Goal: Task Accomplishment & Management: Use online tool/utility

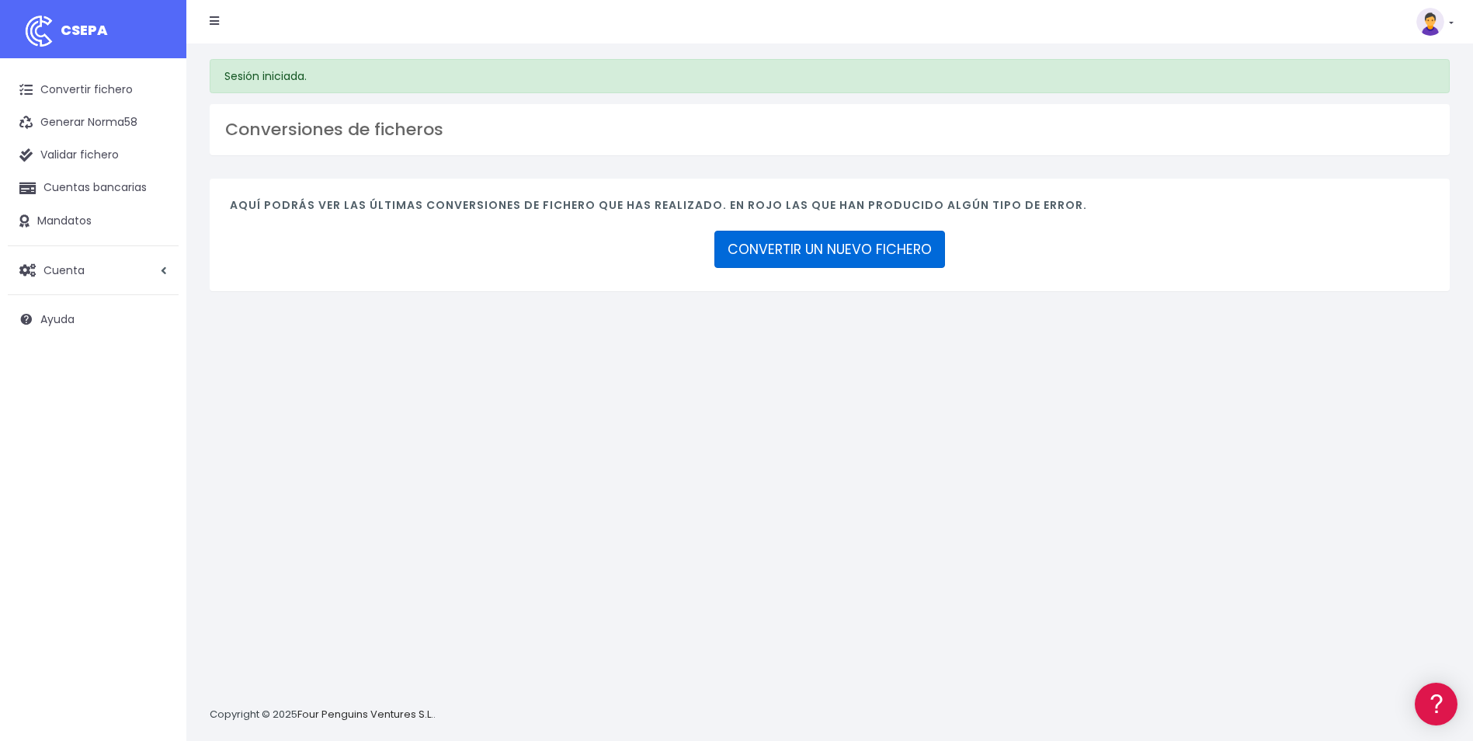
click at [899, 248] on link "CONVERTIR UN NUEVO FICHERO" at bounding box center [829, 249] width 231 height 37
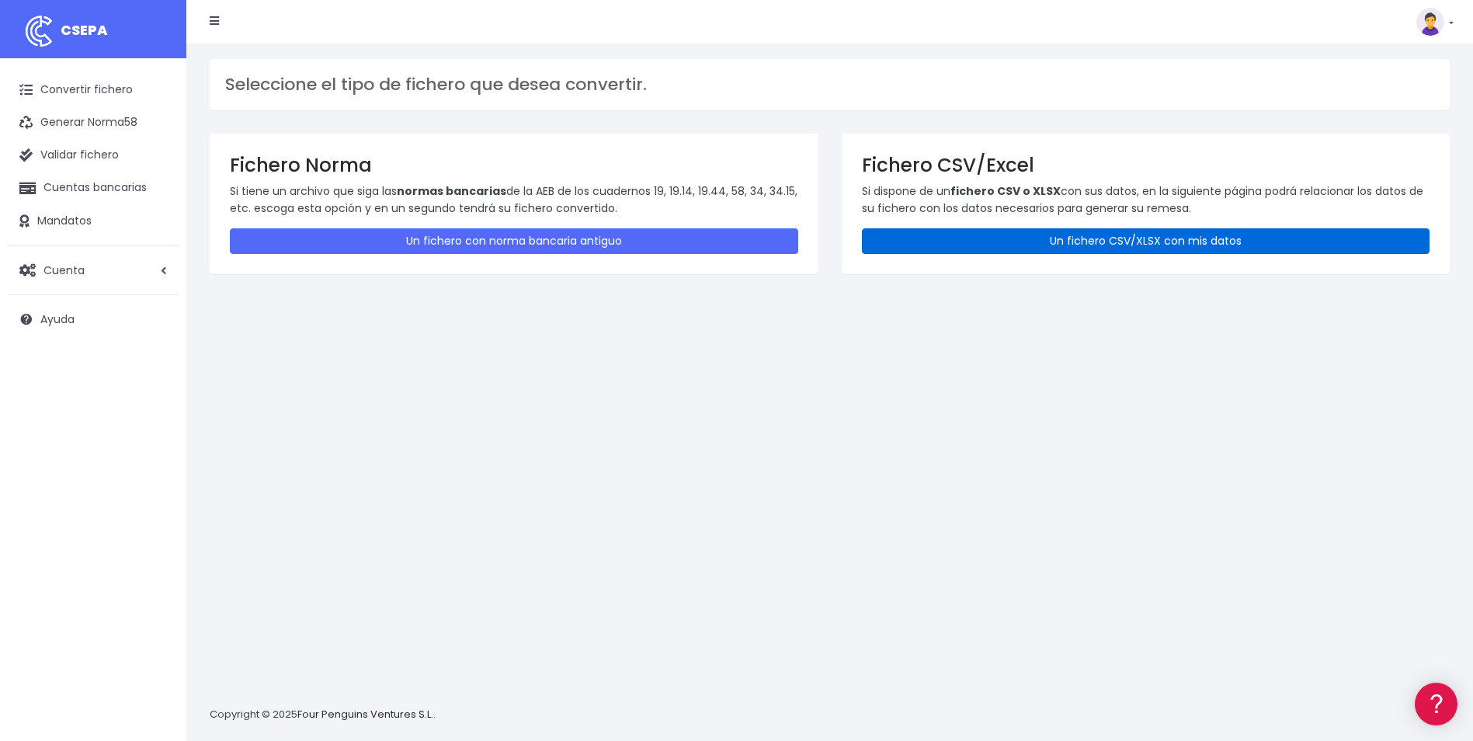
click at [967, 241] on link "Un fichero CSV/XLSX con mis datos" at bounding box center [1146, 241] width 568 height 26
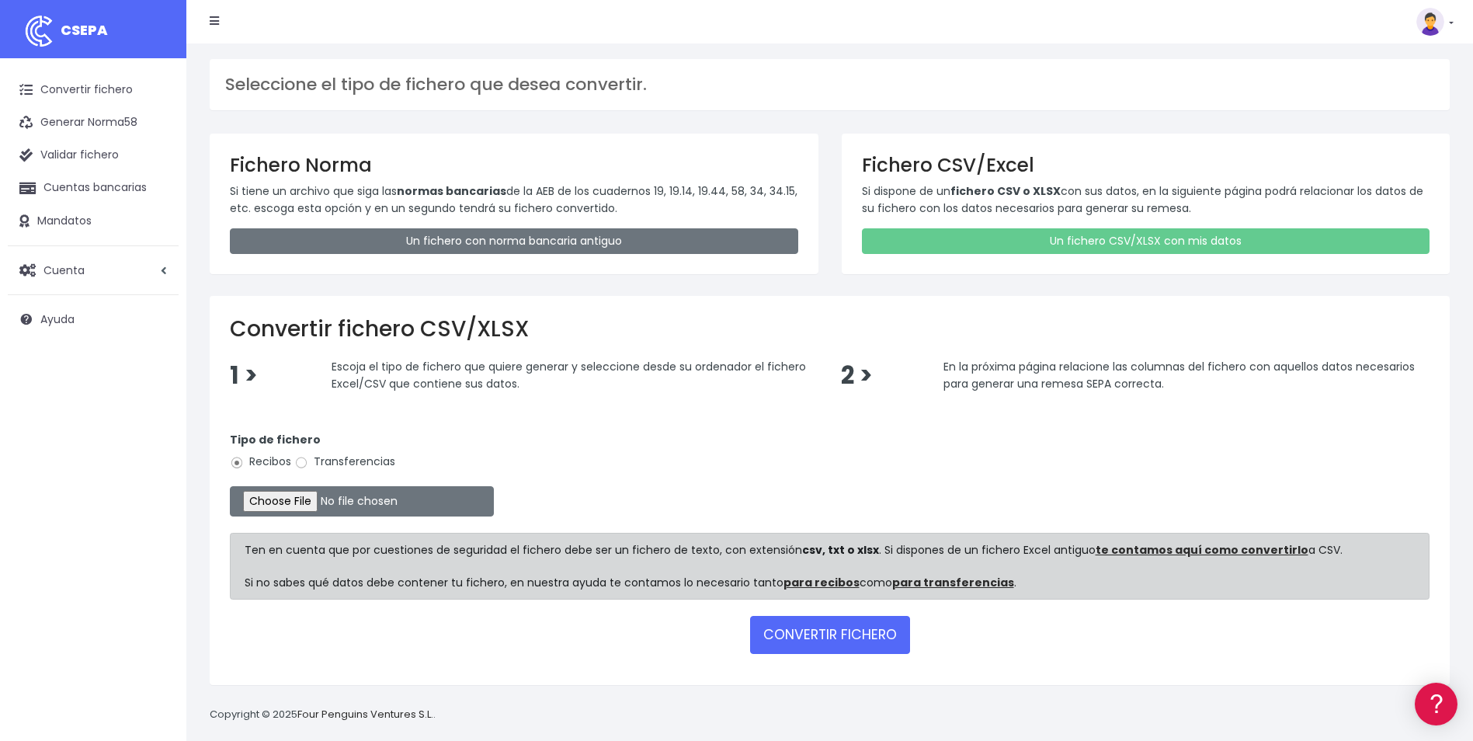
click at [310, 463] on label "Transferencias" at bounding box center [344, 461] width 101 height 16
click at [308, 463] on input "Transferencias" at bounding box center [301, 463] width 14 height 14
radio input "true"
click at [316, 495] on input "file" at bounding box center [362, 501] width 264 height 30
type input "C:\fakepath\Trasferencia Manual SEPA 02.04.2025_0534 ES 255 EUR.csv"
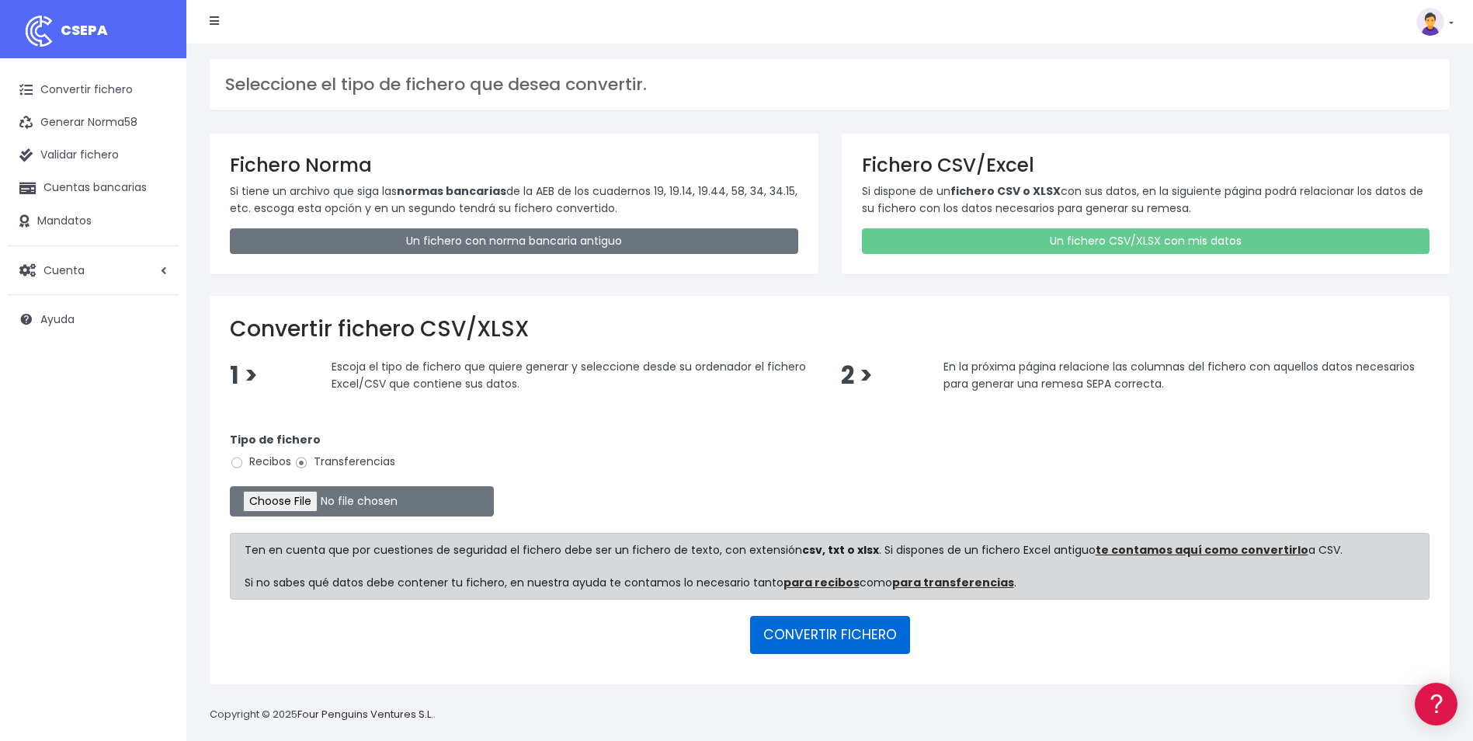
click at [803, 643] on button "CONVERTIR FICHERO" at bounding box center [830, 634] width 160 height 37
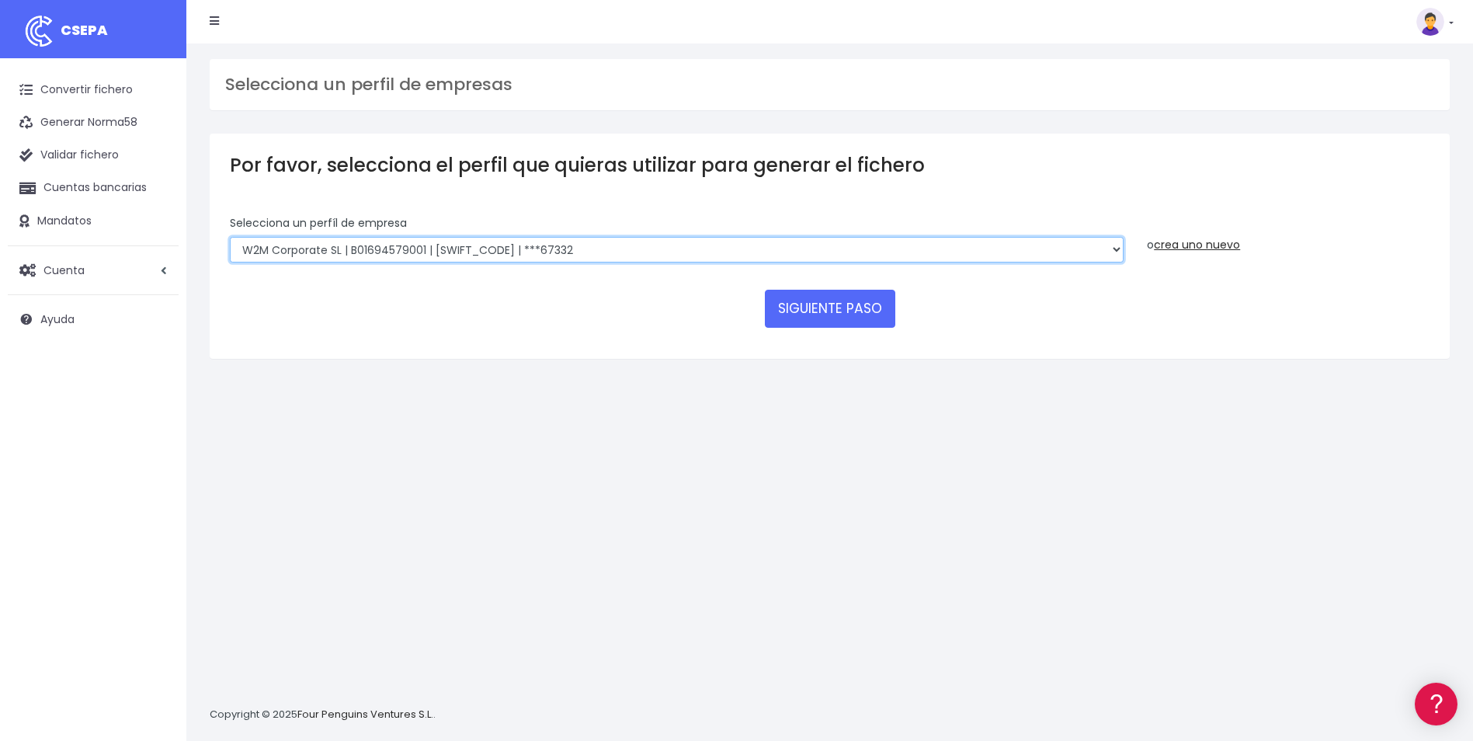
click at [641, 242] on select "WORLD2MEET,S.L.U | b62880992 | BSABESBBXXX | ***97721 World 2 Meet SLU | B62880…" at bounding box center [677, 250] width 894 height 26
select select "563"
click at [230, 237] on select "WORLD2MEET,S.L.U | b62880992 | BSABESBBXXX | ***97721 World 2 Meet SLU | B62880…" at bounding box center [677, 250] width 894 height 26
click at [812, 320] on button "SIGUIENTE PASO" at bounding box center [830, 308] width 130 height 37
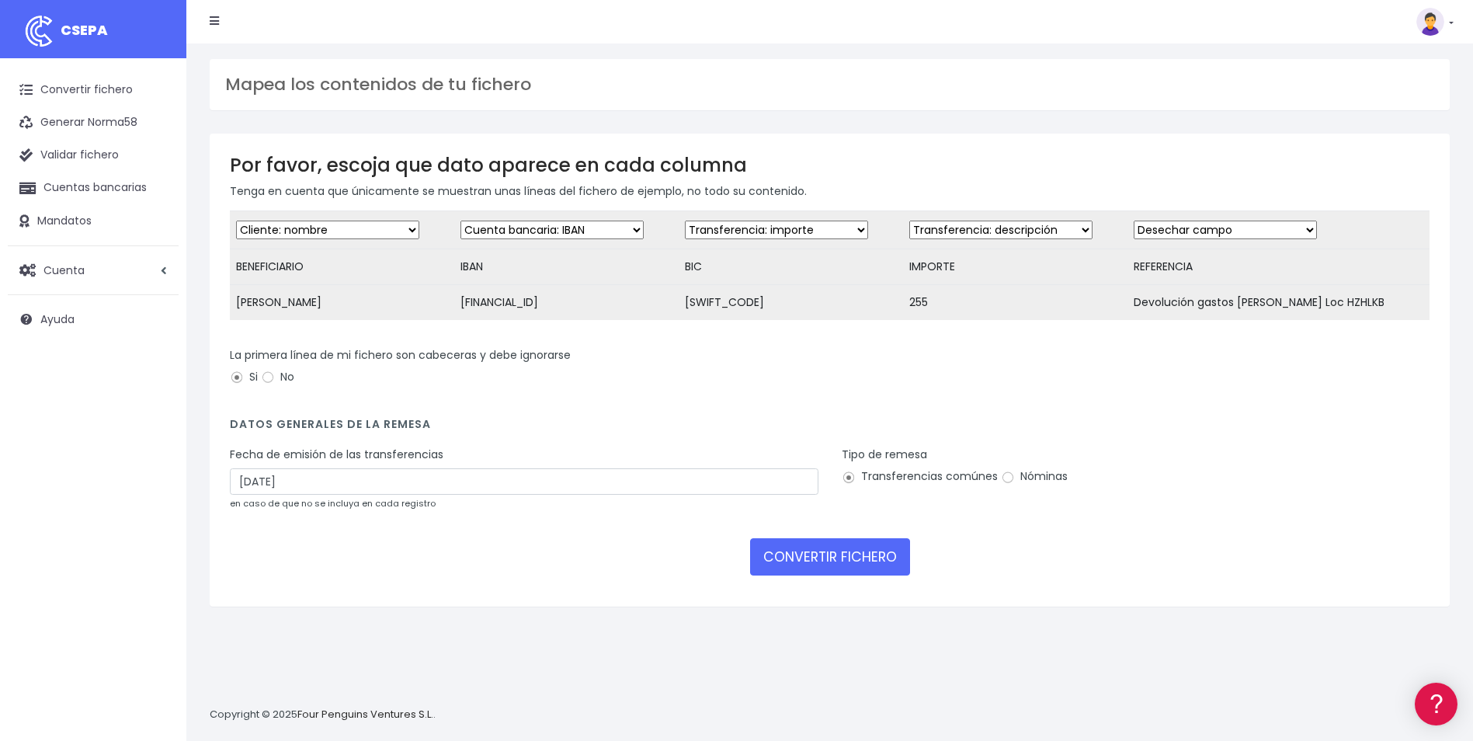
click at [845, 232] on select "Desechar campo Cliente: nombre Cliente: DNI Cliente: Email Cliente: referencia …" at bounding box center [776, 229] width 183 height 19
select select "bic"
click at [691, 220] on select "Desechar campo Cliente: nombre Cliente: DNI Cliente: Email Cliente: referencia …" at bounding box center [776, 229] width 183 height 19
click at [1031, 230] on select "Desechar campo Cliente: nombre Cliente: DNI Cliente: Email Cliente: referencia …" at bounding box center [1000, 229] width 183 height 19
select select "amount"
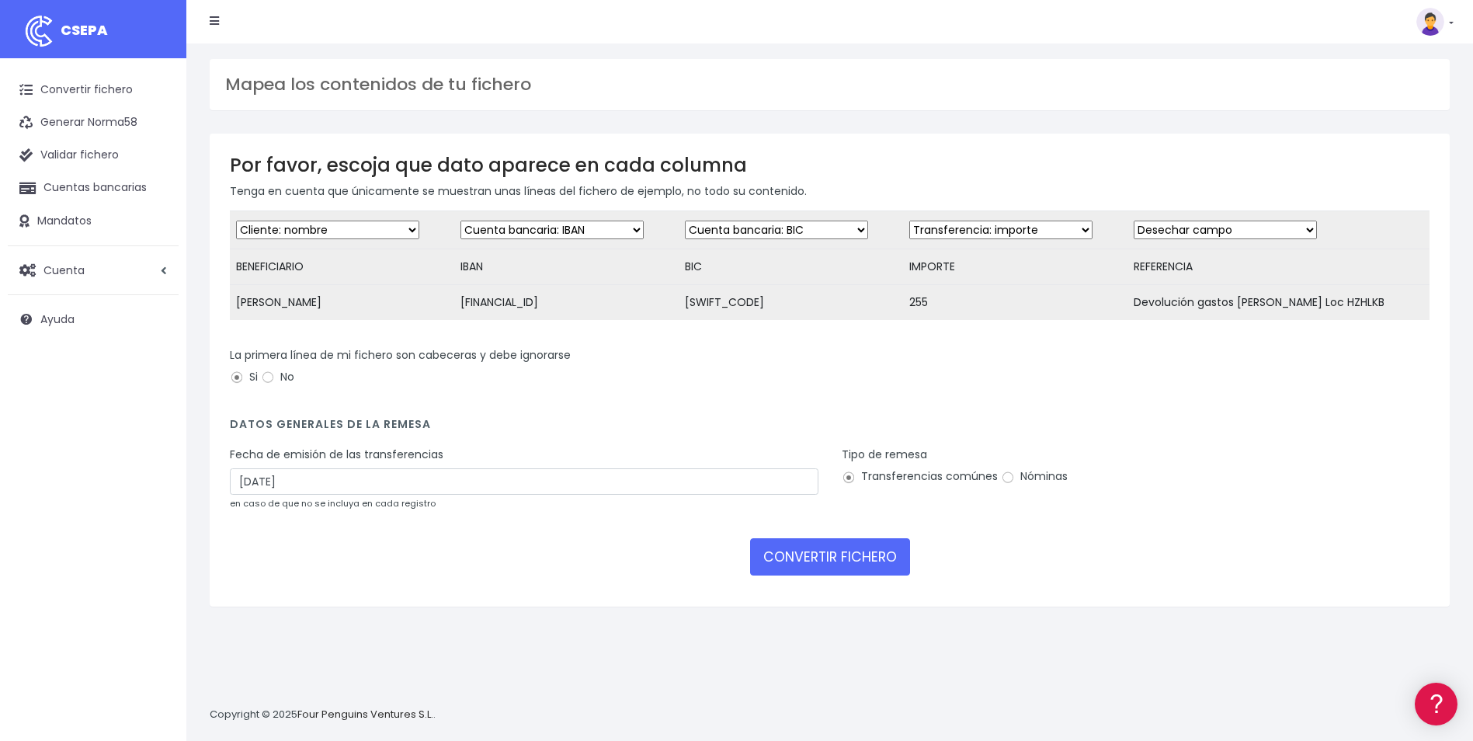
click at [919, 220] on select "Desechar campo Cliente: nombre Cliente: DNI Cliente: Email Cliente: referencia …" at bounding box center [1000, 229] width 183 height 19
click at [1220, 229] on select "Desechar campo Cliente: nombre Cliente: DNI Cliente: Email Cliente: referencia …" at bounding box center [1225, 229] width 183 height 19
select select "description"
click at [1147, 220] on select "Desechar campo Cliente: nombre Cliente: DNI Cliente: Email Cliente: referencia …" at bounding box center [1225, 229] width 183 height 19
drag, startPoint x: 1152, startPoint y: 262, endPoint x: 1217, endPoint y: 269, distance: 64.7
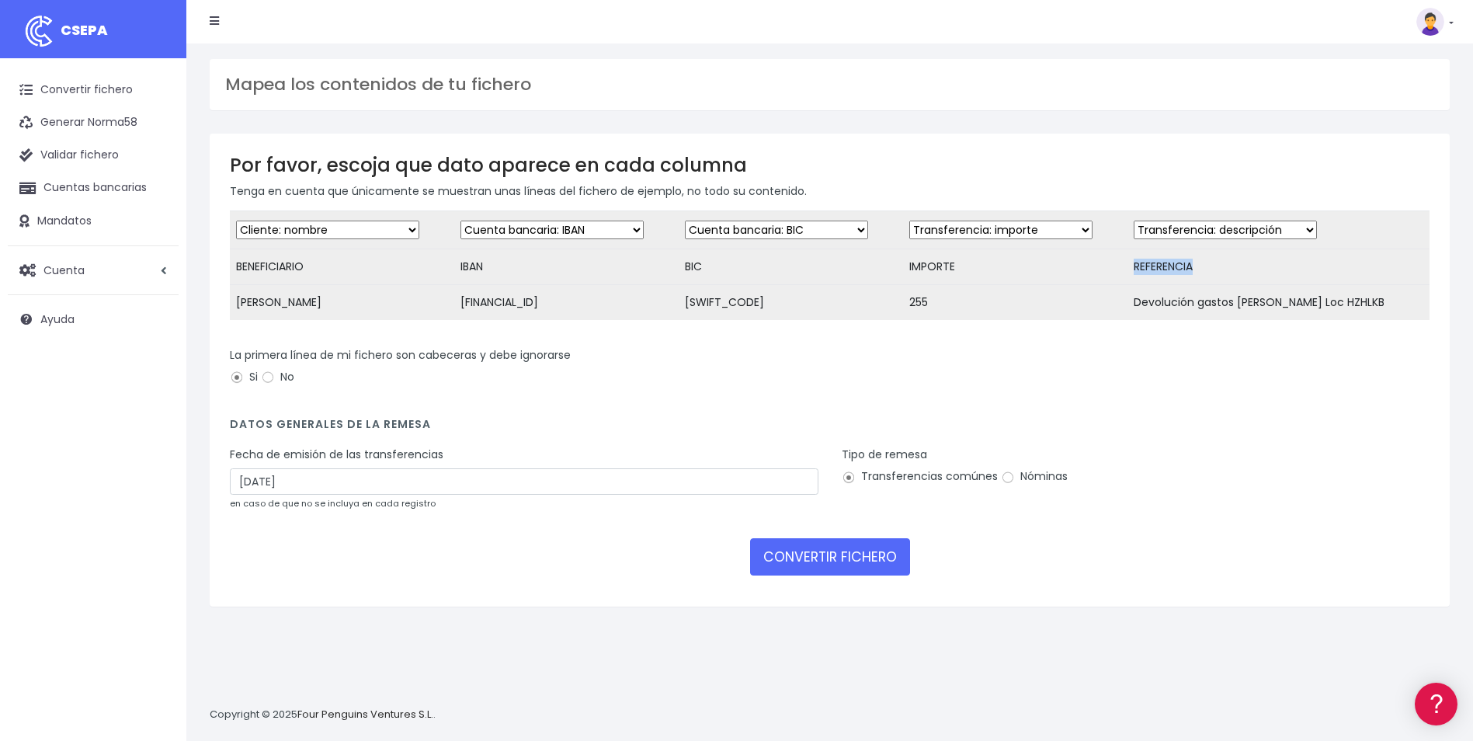
click at [1217, 269] on td "REFERENCIA" at bounding box center [1278, 267] width 302 height 36
drag, startPoint x: 1217, startPoint y: 269, endPoint x: 1191, endPoint y: 290, distance: 33.1
click at [1191, 290] on td "Devolución gastos de maleta Loc HZHLKB" at bounding box center [1278, 303] width 302 height 36
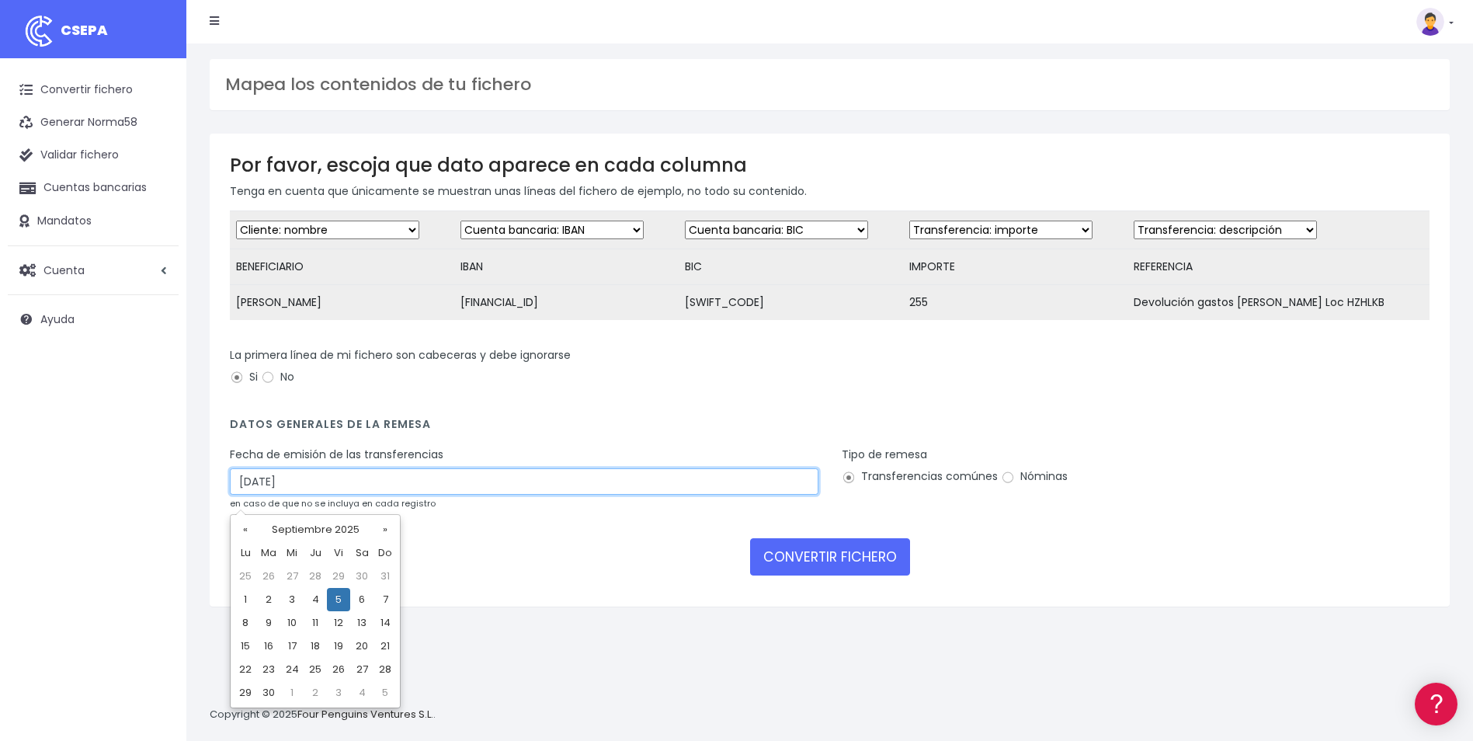
drag, startPoint x: 350, startPoint y: 496, endPoint x: 238, endPoint y: 493, distance: 112.6
click at [238, 493] on input "05/09/2025" at bounding box center [524, 481] width 588 height 26
click at [320, 599] on td "4" at bounding box center [315, 599] width 23 height 23
type input "04/09/2025"
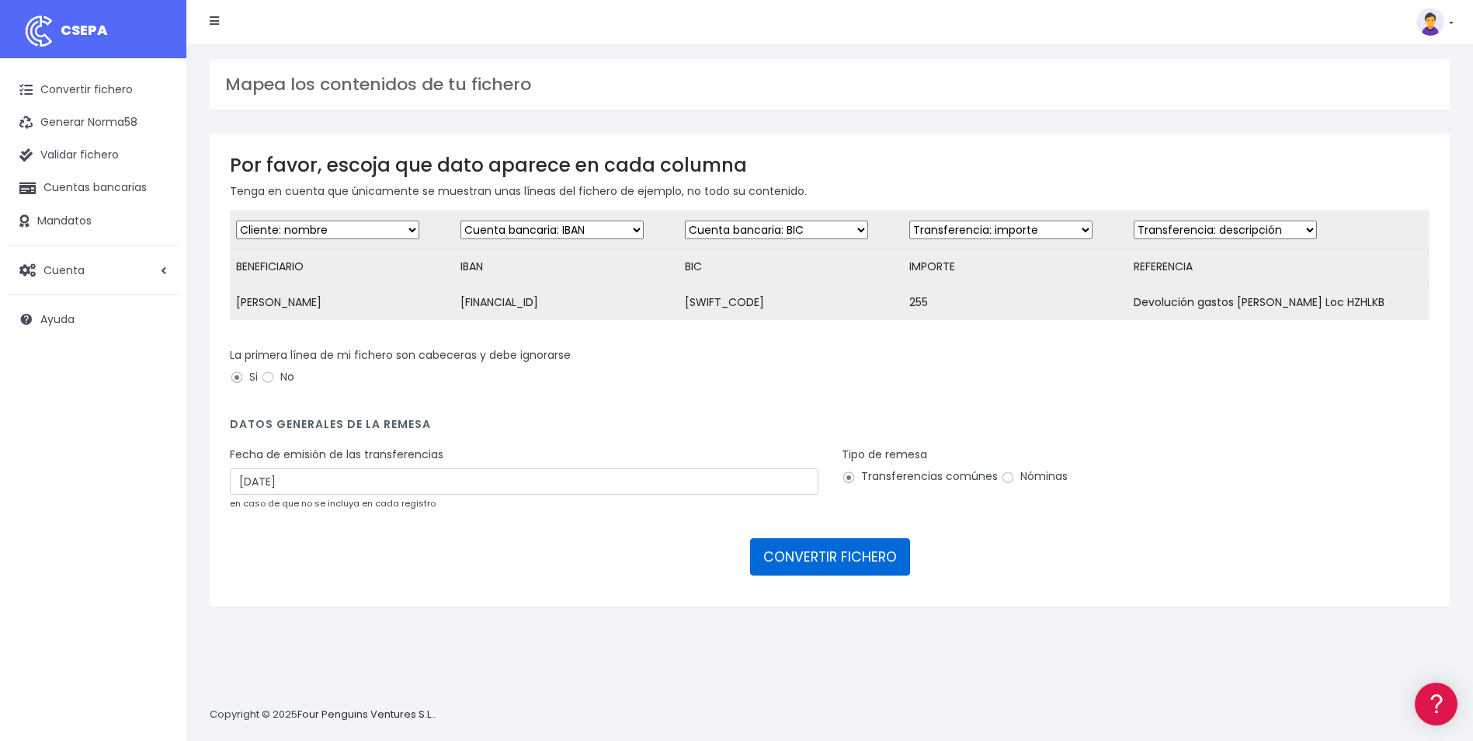
drag, startPoint x: 818, startPoint y: 576, endPoint x: 814, endPoint y: 631, distance: 55.3
click at [814, 628] on div "Por favor, escoja que dato aparece en cada columna Tenga en cuenta que únicamen…" at bounding box center [829, 381] width 1263 height 495
click at [843, 552] on button "CONVERTIR FICHERO" at bounding box center [830, 556] width 160 height 37
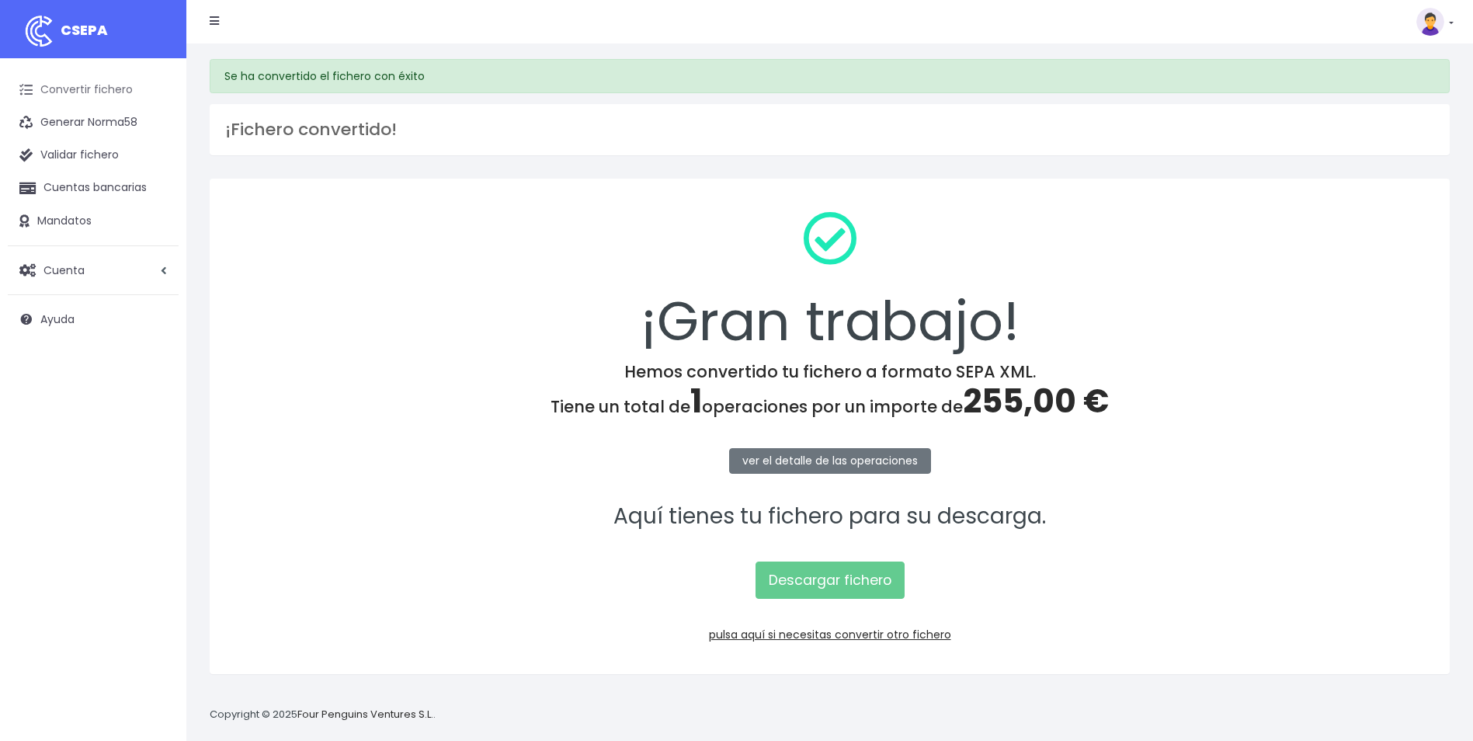
click at [90, 91] on link "Convertir fichero" at bounding box center [93, 90] width 171 height 33
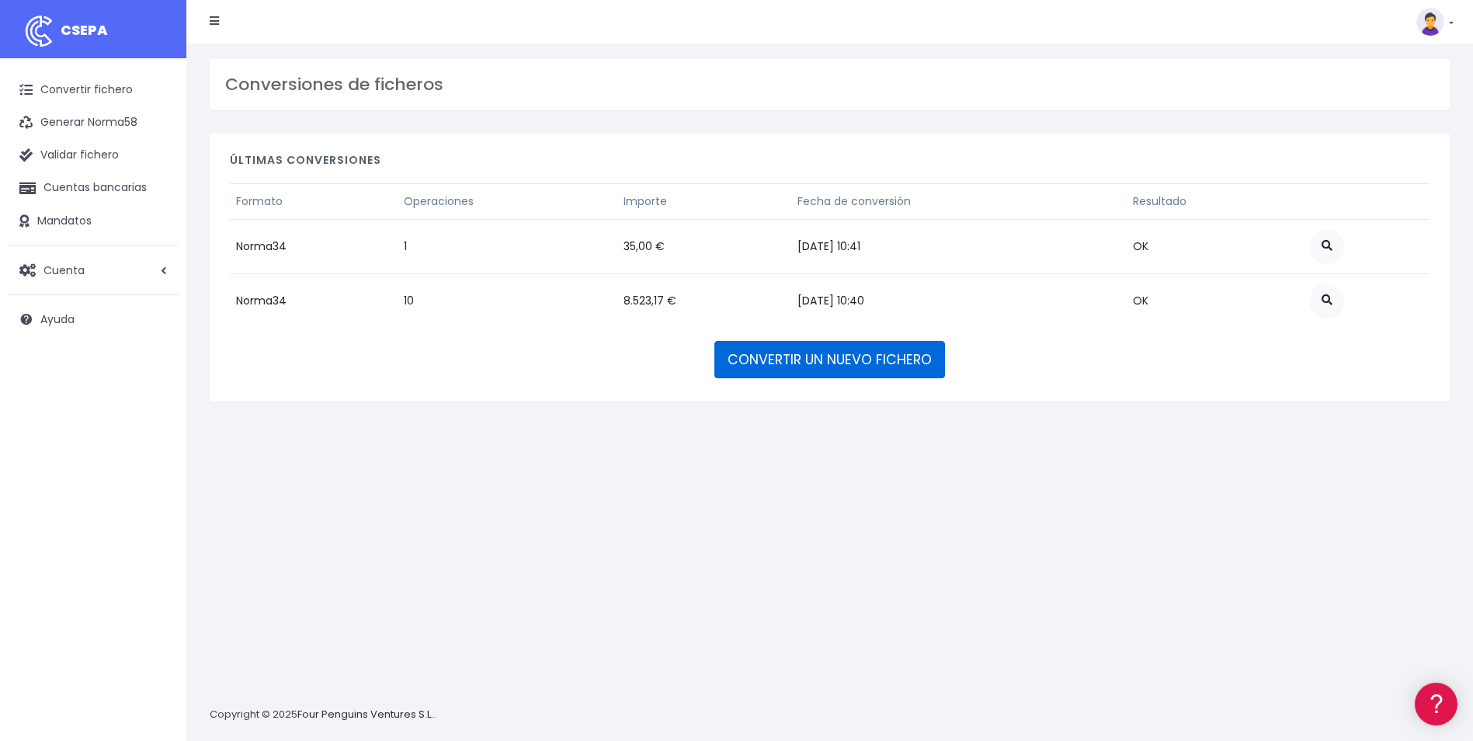
click at [812, 364] on link "CONVERTIR UN NUEVO FICHERO" at bounding box center [829, 359] width 231 height 37
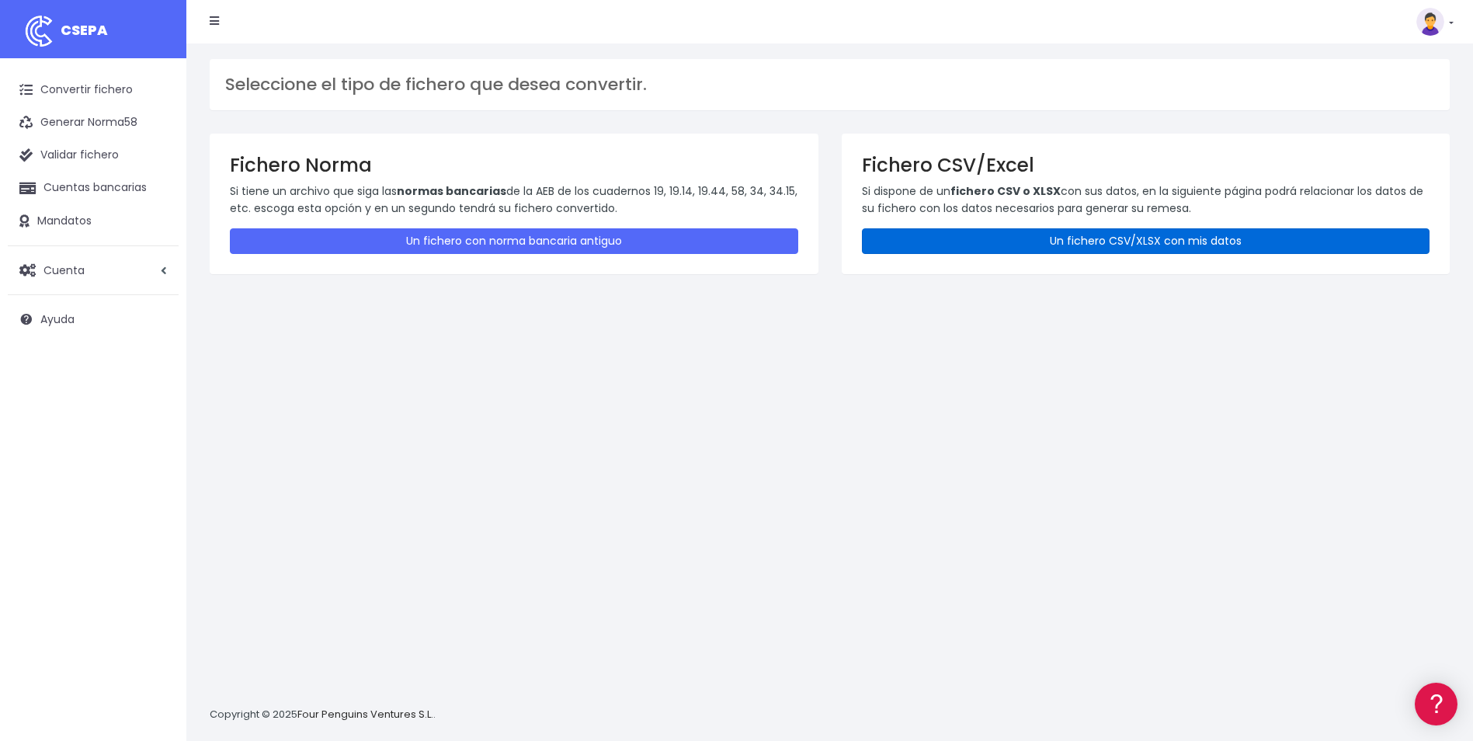
click at [942, 238] on link "Un fichero CSV/XLSX con mis datos" at bounding box center [1146, 241] width 568 height 26
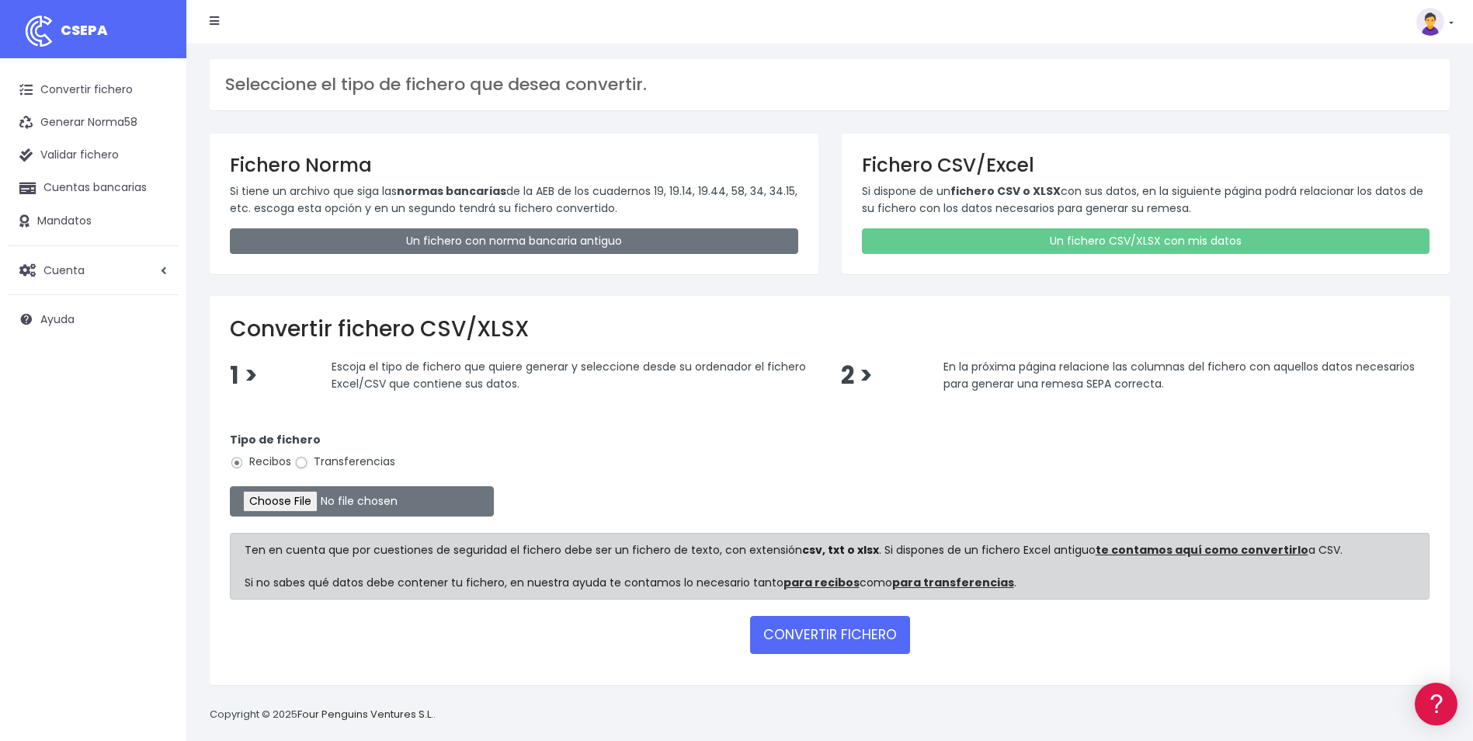
click at [298, 462] on input "Transferencias" at bounding box center [301, 463] width 14 height 14
radio input "true"
click at [299, 500] on input "file" at bounding box center [362, 501] width 264 height 30
type input "C:\fakepath\Trasferencia Manual SEPA 03.09.2025_0534 ES XX EUR.csv"
click at [860, 625] on button "CONVERTIR FICHERO" at bounding box center [830, 634] width 160 height 37
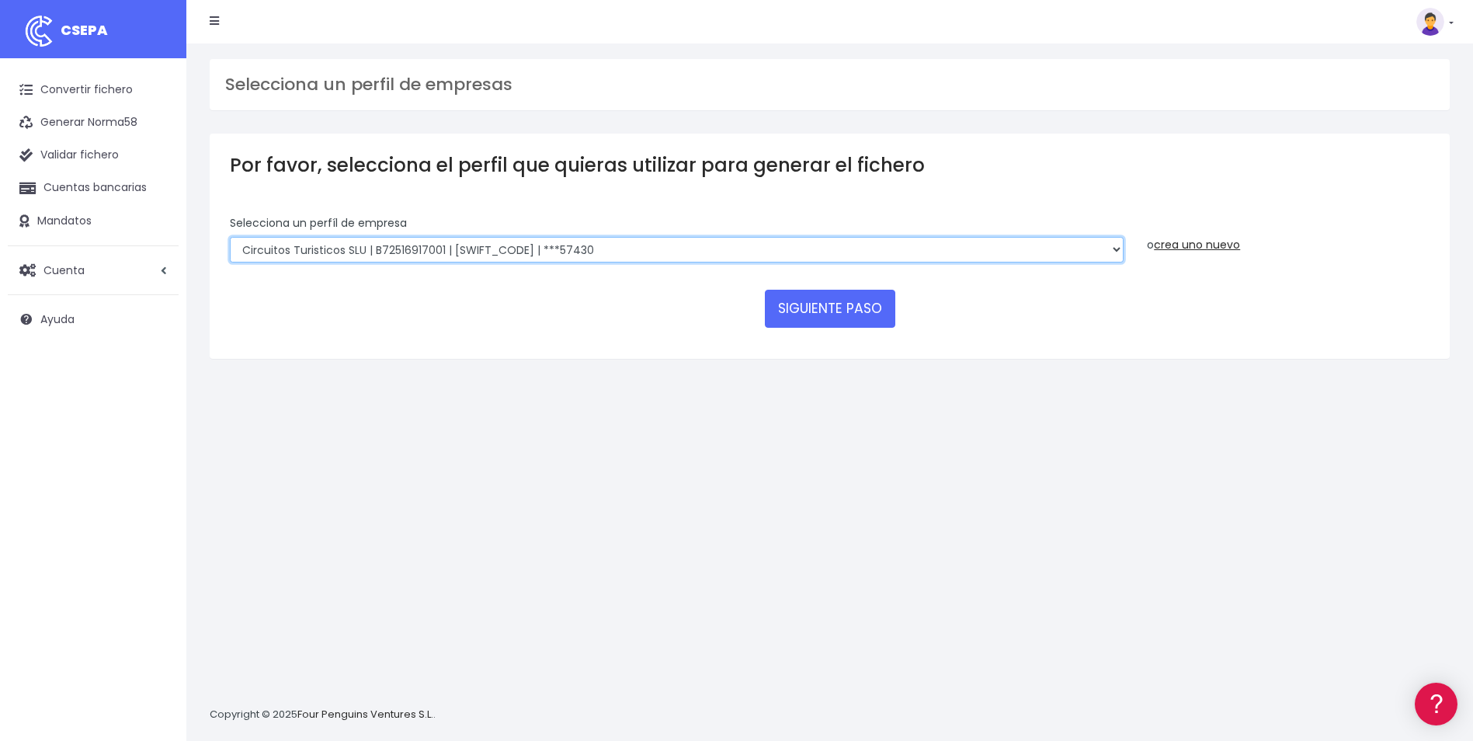
click at [582, 255] on select "WORLD2MEET,S.L.U | b62880992 | [SWIFT_CODE] | ***97721 World 2 Meet SLU | B6288…" at bounding box center [677, 250] width 894 height 26
select select "563"
click at [230, 237] on select "WORLD2MEET,S.L.U | b62880992 | [SWIFT_CODE] | ***97721 World 2 Meet SLU | B6288…" at bounding box center [677, 250] width 894 height 26
click at [861, 314] on button "SIGUIENTE PASO" at bounding box center [830, 308] width 130 height 37
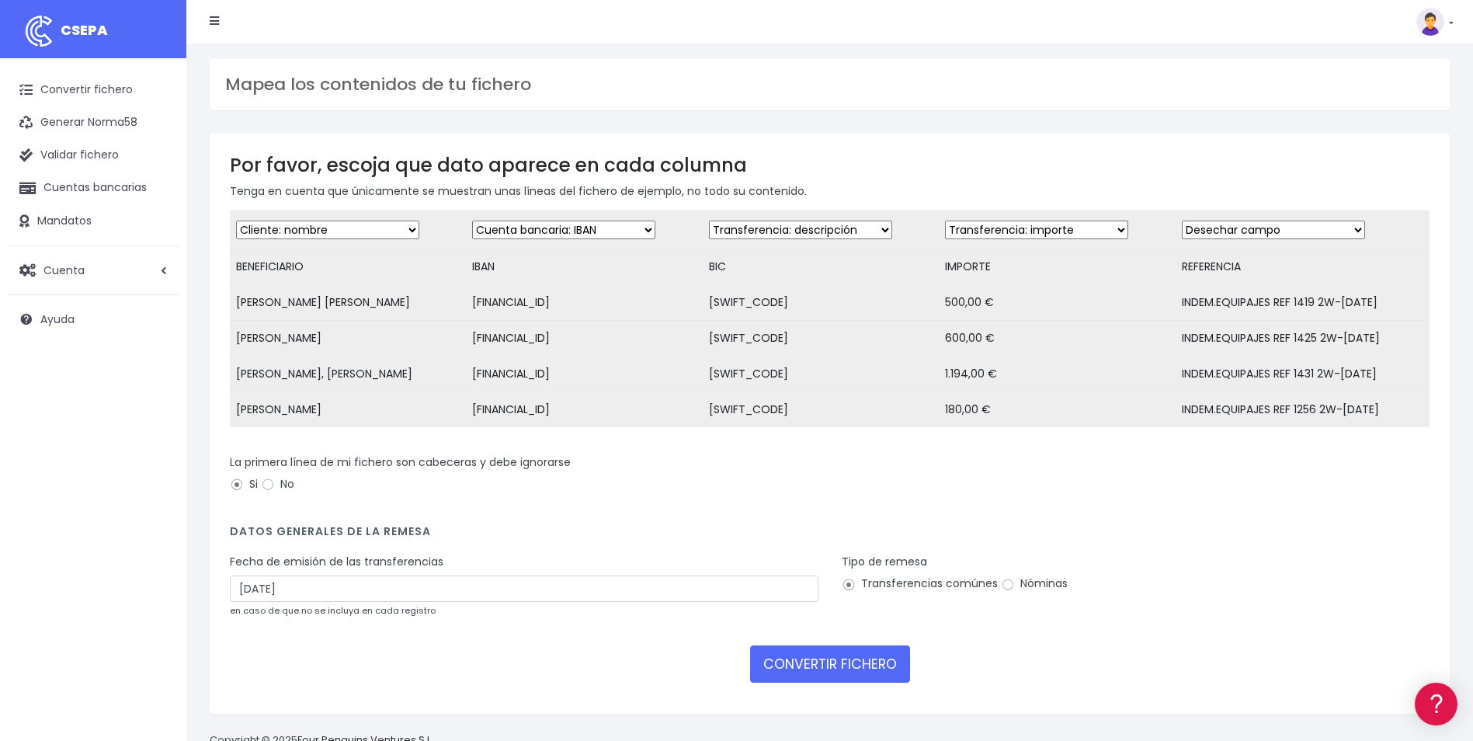
click at [776, 231] on select "Desechar campo Cliente: nombre Cliente: DNI Cliente: Email Cliente: referencia …" at bounding box center [800, 229] width 183 height 19
select select "bic"
click at [709, 220] on select "Desechar campo Cliente: nombre Cliente: DNI Cliente: Email Cliente: referencia …" at bounding box center [800, 229] width 183 height 19
click at [1050, 227] on select "Desechar campo Cliente: nombre Cliente: DNI Cliente: Email Cliente: referencia …" at bounding box center [1036, 229] width 183 height 19
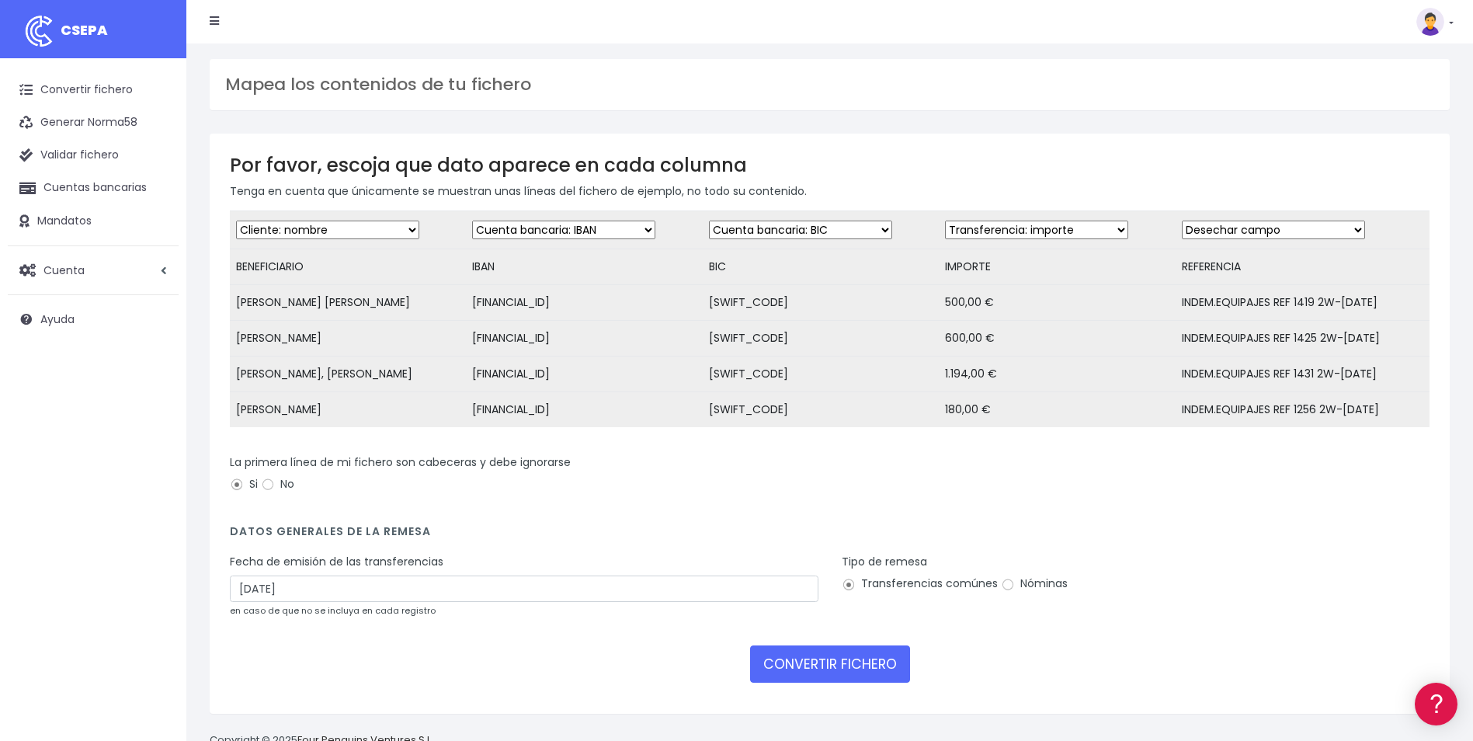
click at [1221, 232] on select "Desechar campo Cliente: nombre Cliente: DNI Cliente: Email Cliente: referencia …" at bounding box center [1273, 229] width 183 height 19
select select "description"
click at [1182, 220] on select "Desechar campo Cliente: nombre Cliente: DNI Cliente: Email Cliente: referencia …" at bounding box center [1273, 229] width 183 height 19
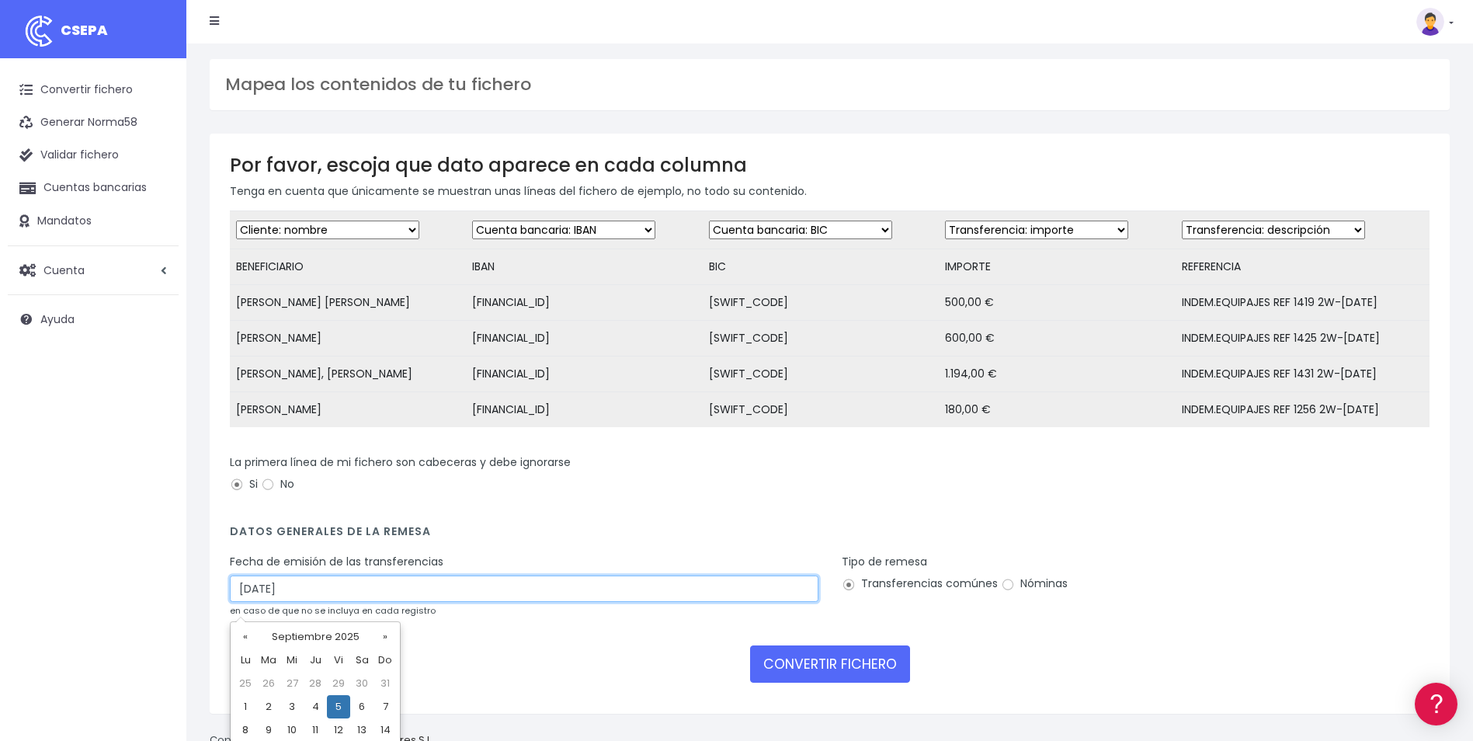
drag, startPoint x: 400, startPoint y: 603, endPoint x: 169, endPoint y: 602, distance: 230.6
click at [169, 602] on div "CSEPA Convertir fichero Generar Norma58 Validar fichero Cuentas bancarias Manda…" at bounding box center [736, 383] width 1473 height 766
click at [312, 703] on td "4" at bounding box center [315, 706] width 23 height 23
type input "04/09/2025"
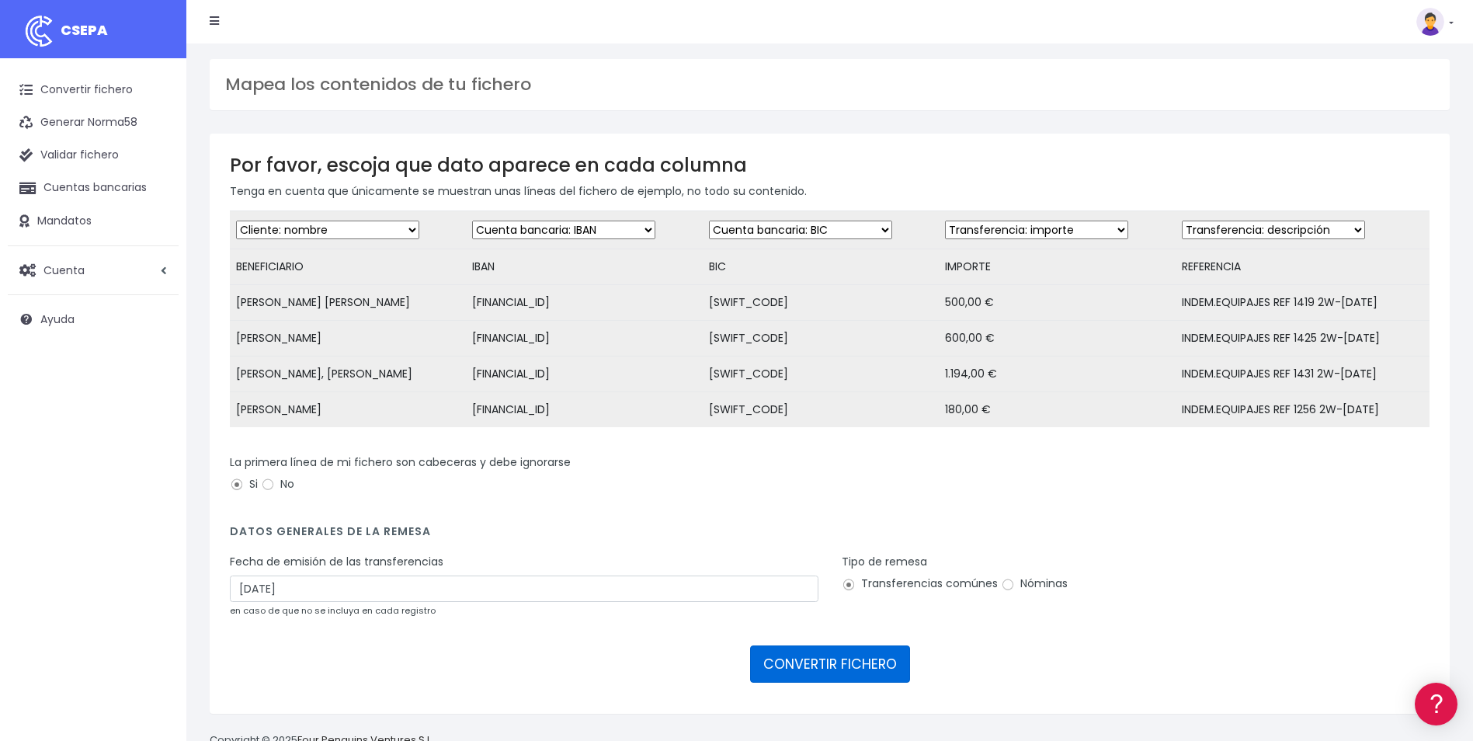
click at [867, 670] on button "CONVERTIR FICHERO" at bounding box center [830, 663] width 160 height 37
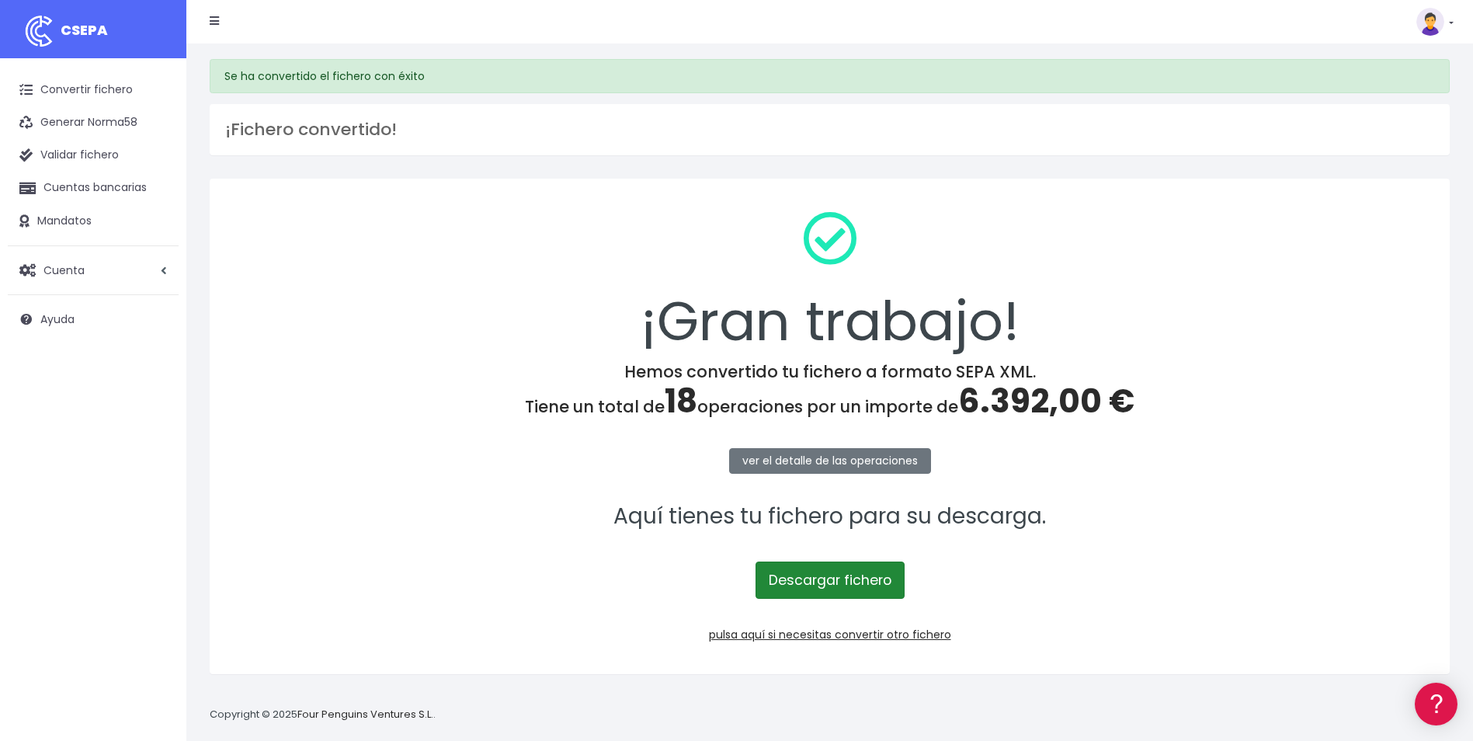
click at [886, 588] on link "Descargar fichero" at bounding box center [829, 579] width 149 height 37
